Goal: Find specific page/section: Find specific page/section

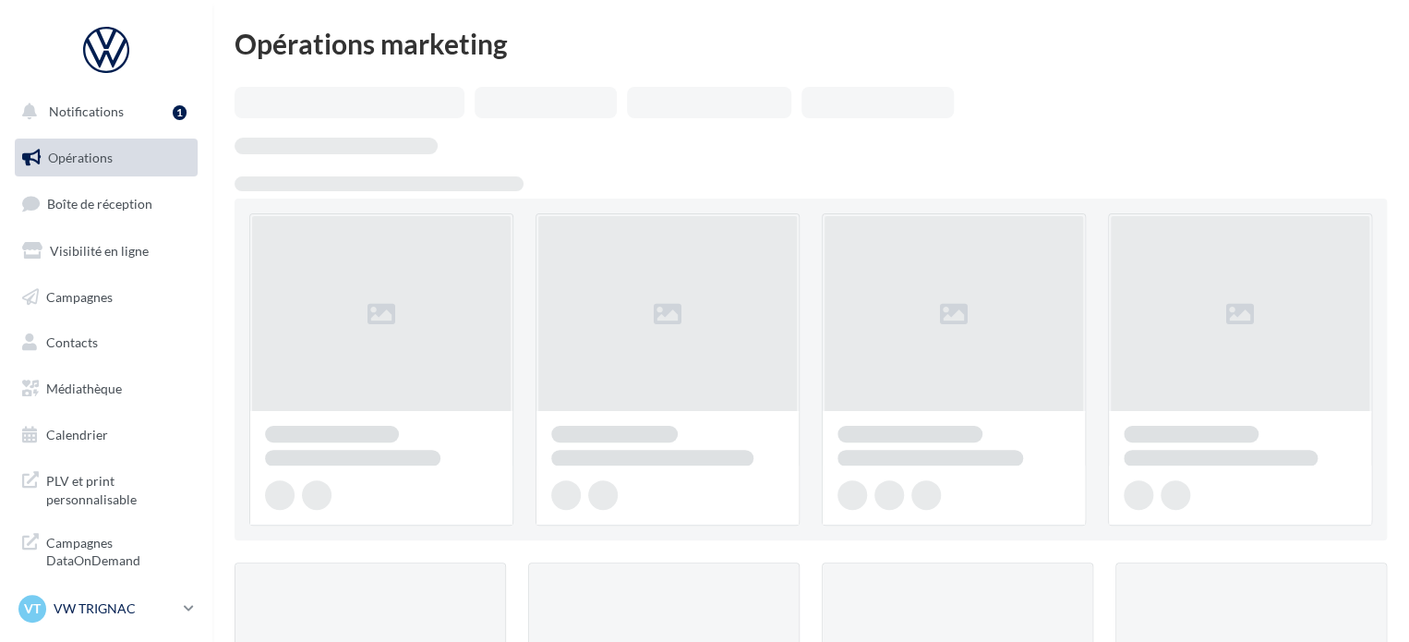
click at [107, 602] on p "VW TRIGNAC" at bounding box center [115, 608] width 123 height 18
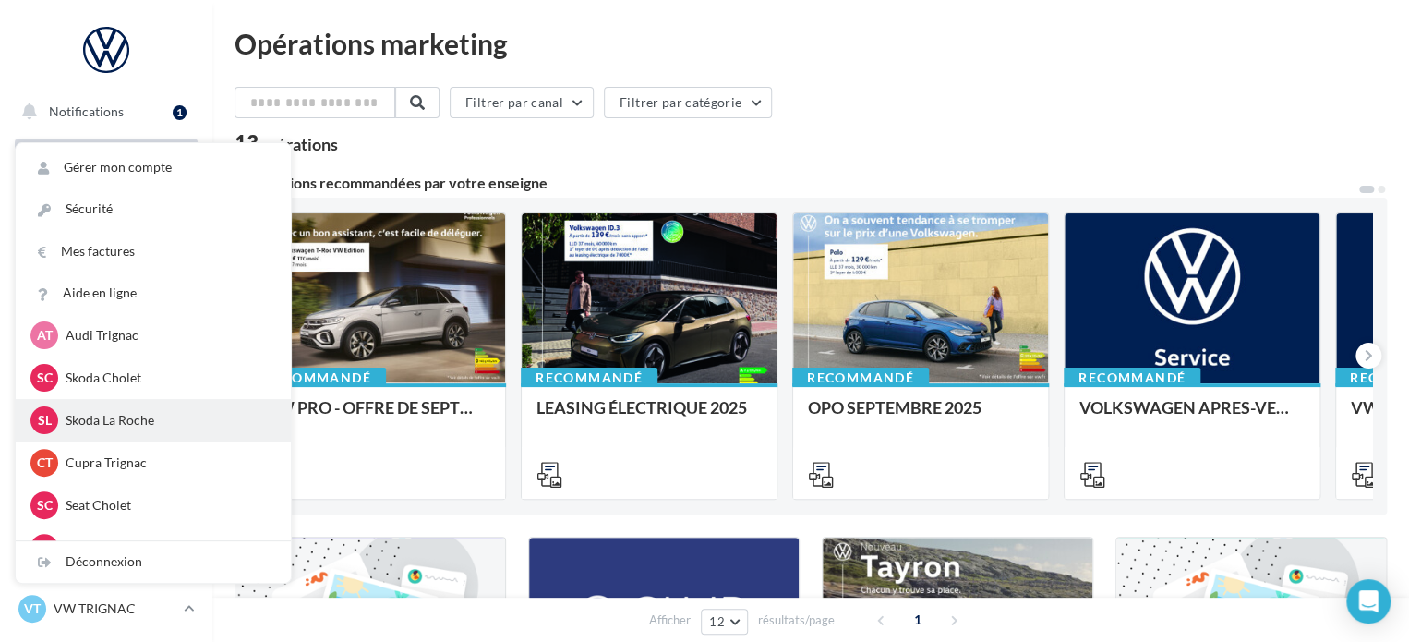
scroll to position [277, 0]
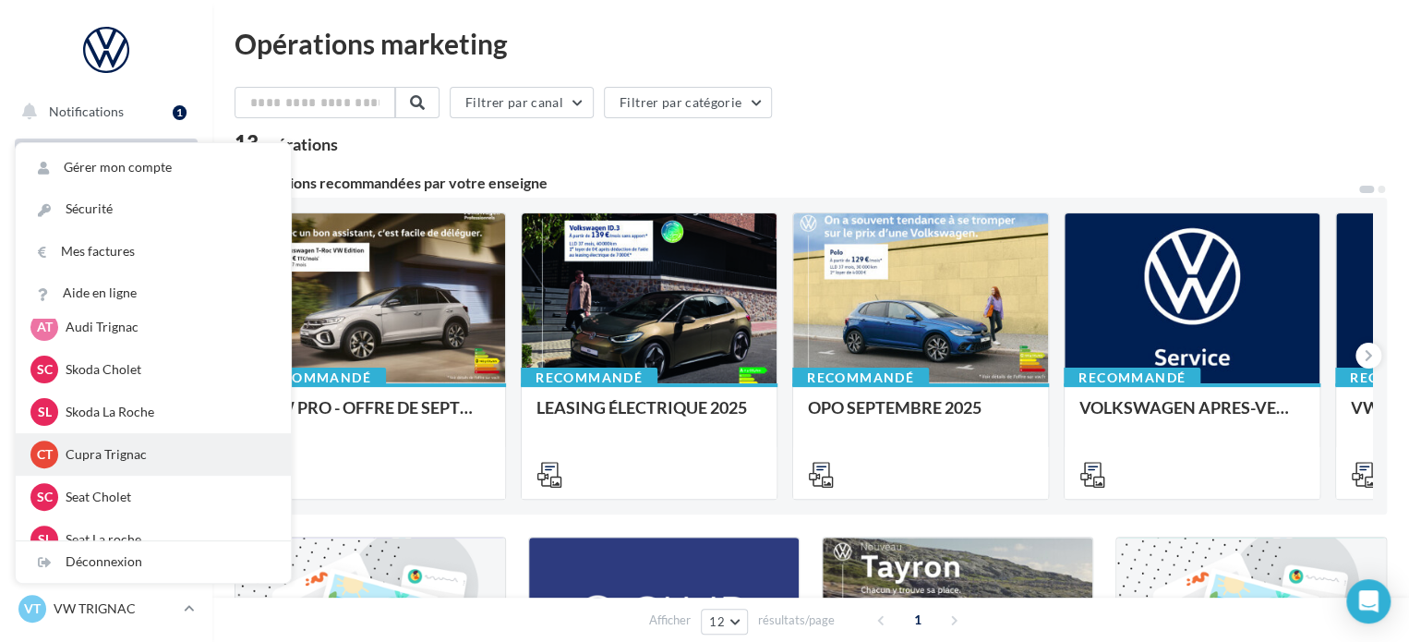
click at [140, 451] on p "Cupra Trignac" at bounding box center [167, 454] width 203 height 18
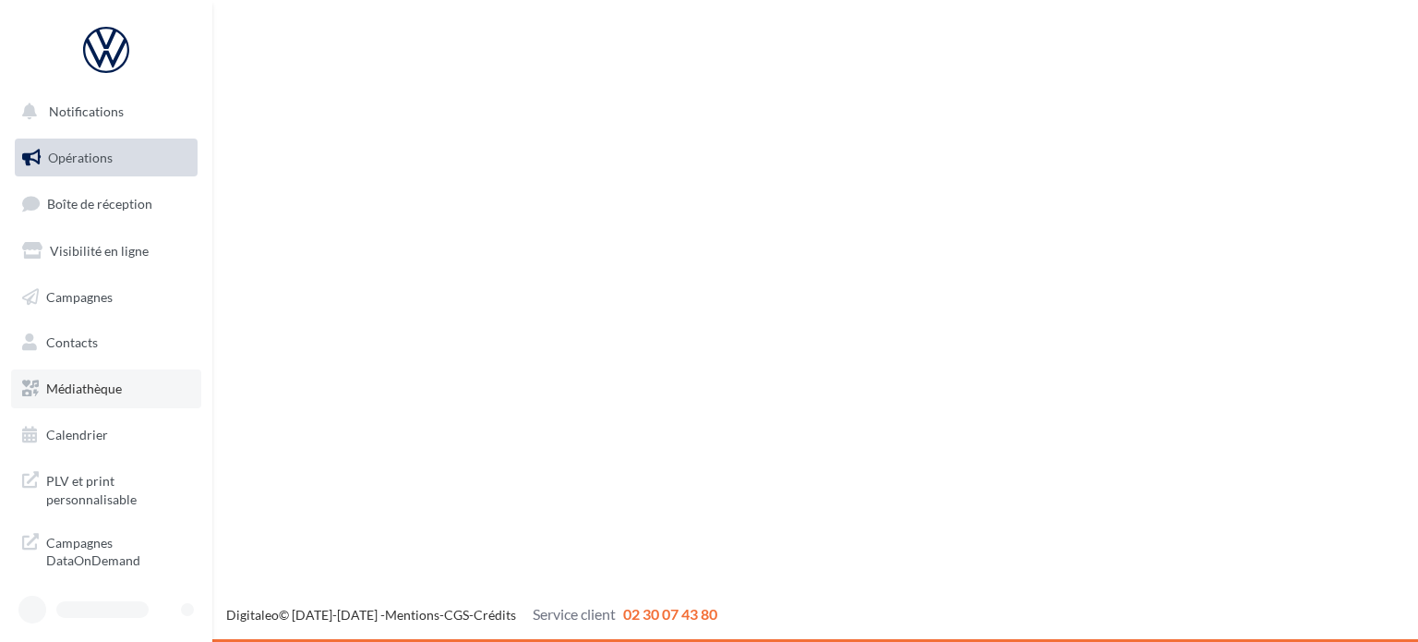
click at [128, 387] on link "Médiathèque" at bounding box center [106, 388] width 190 height 39
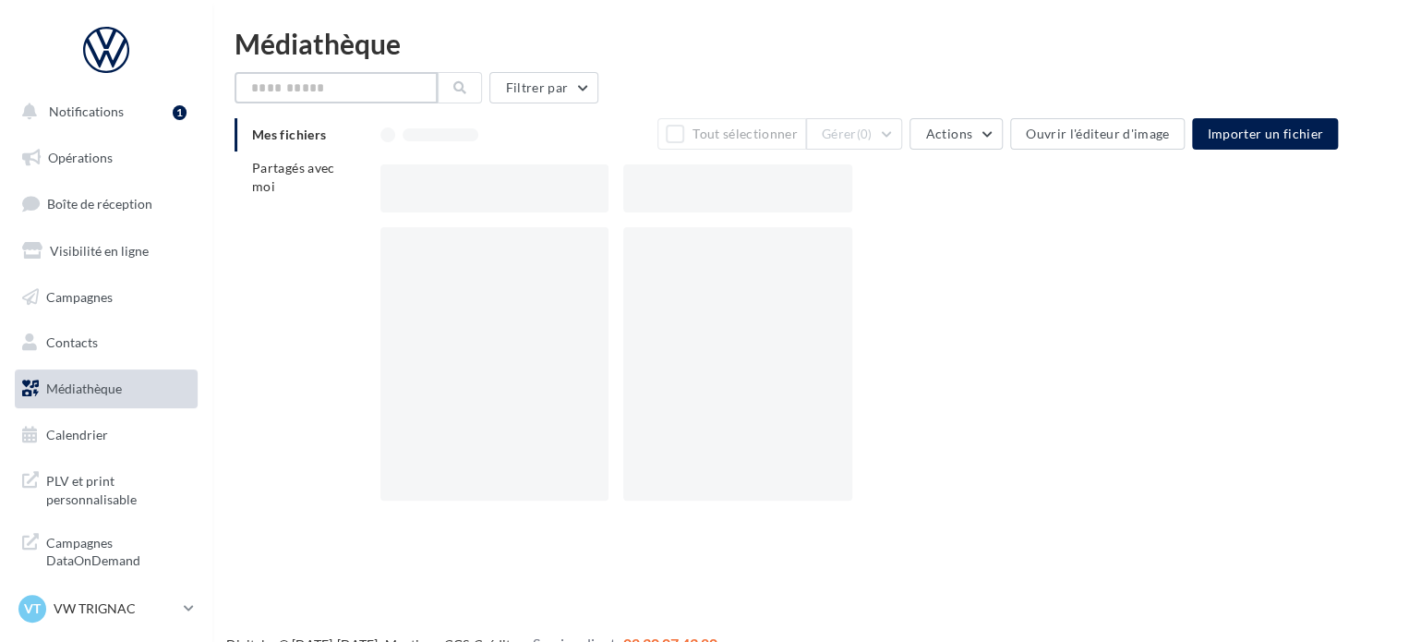
click at [314, 80] on input "text" at bounding box center [335, 87] width 203 height 31
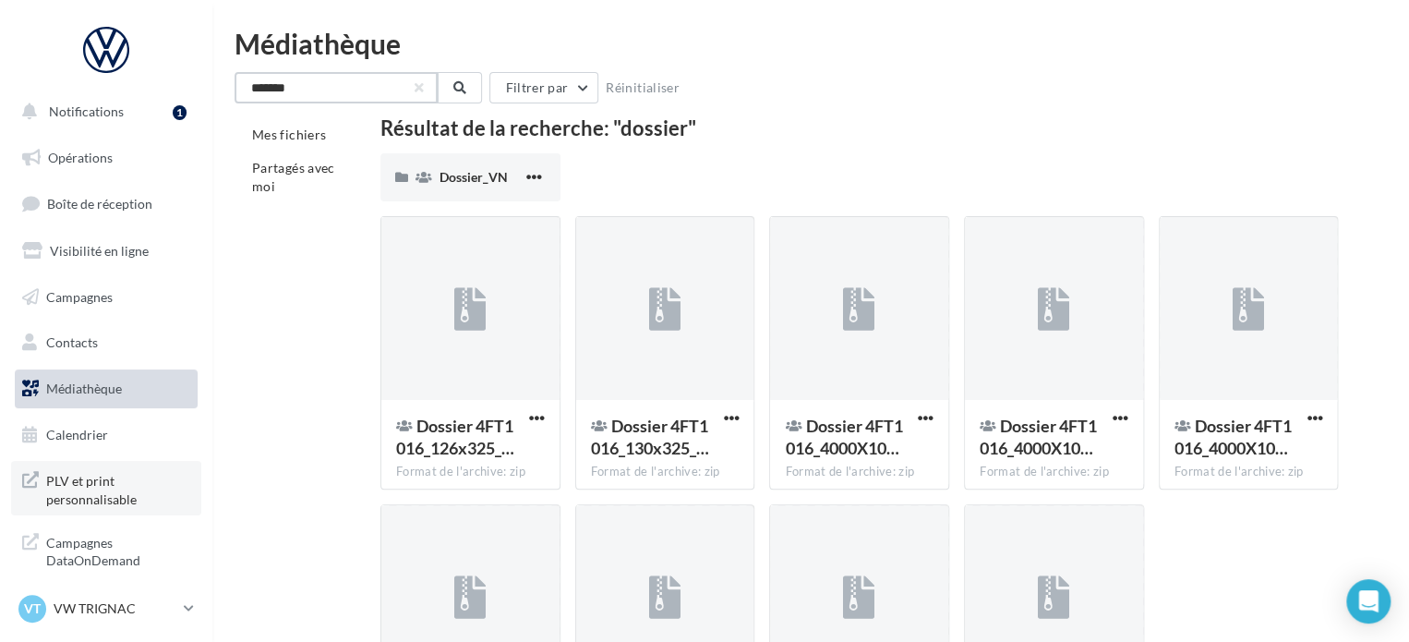
type input "*******"
click at [85, 496] on span "PLV et print personnalisable" at bounding box center [118, 488] width 144 height 40
click at [155, 610] on p "VW TRIGNAC" at bounding box center [115, 608] width 123 height 18
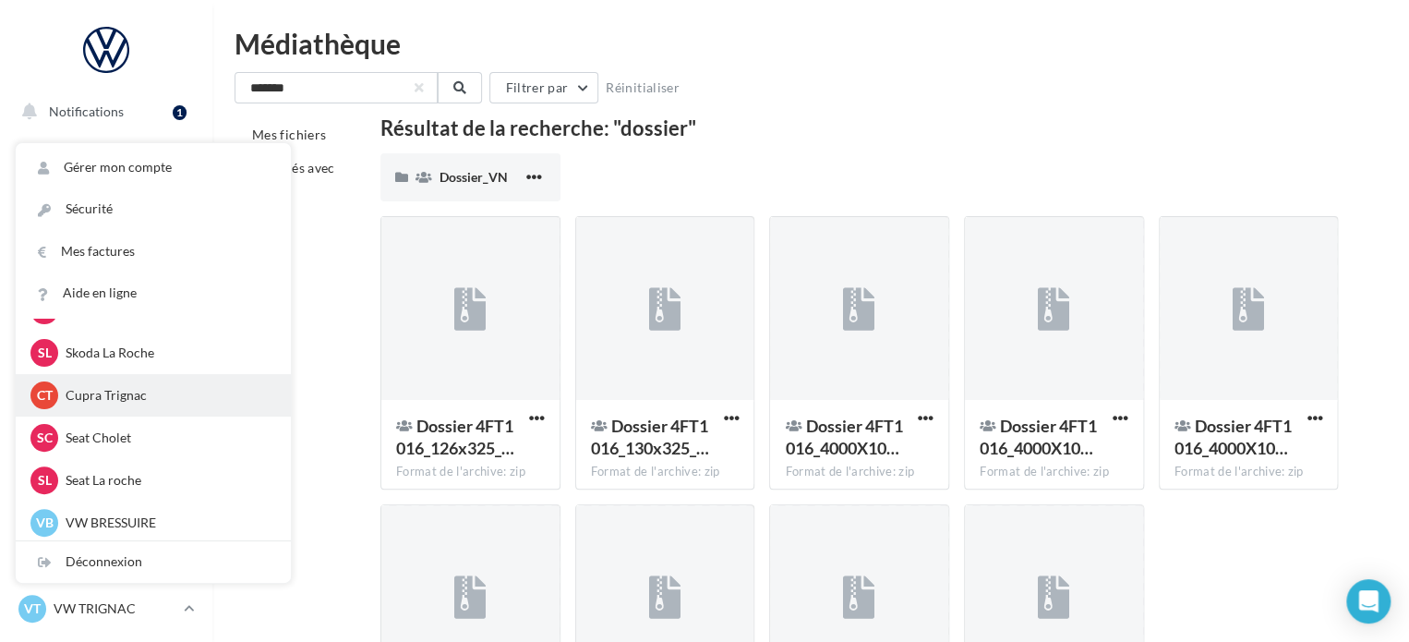
scroll to position [369, 0]
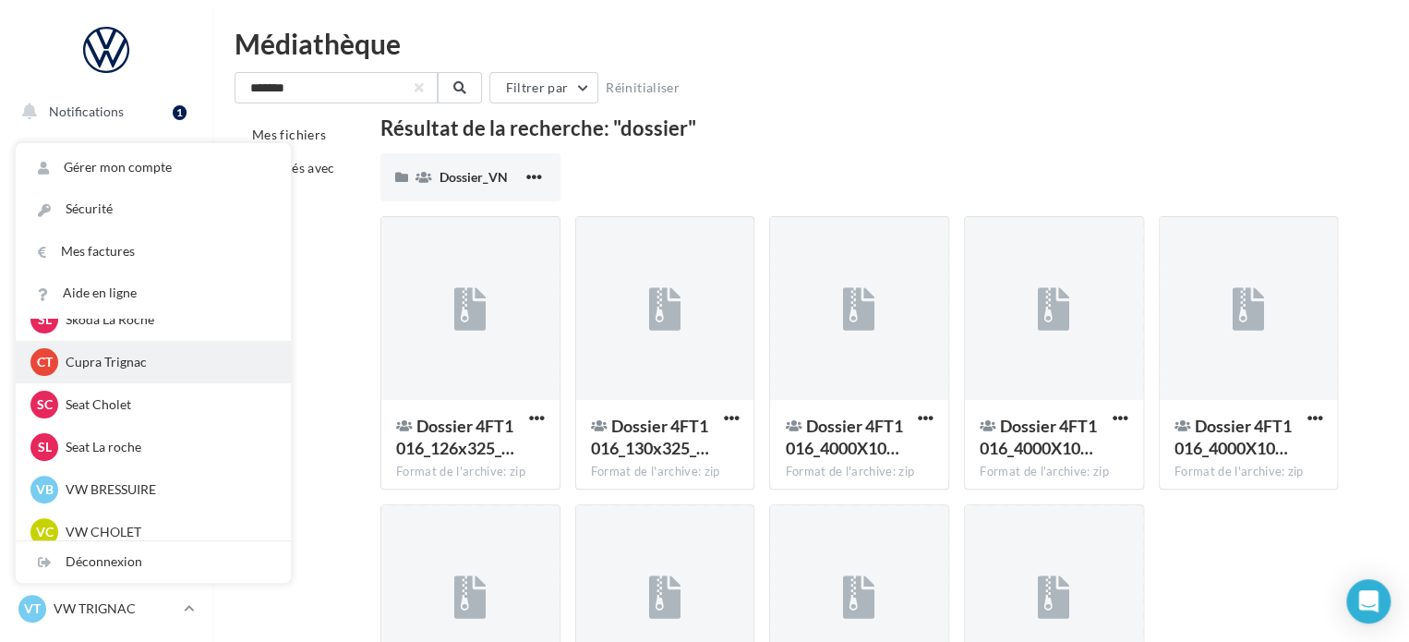
click at [128, 365] on p "Cupra Trignac" at bounding box center [167, 362] width 203 height 18
